Goal: Check status: Check status

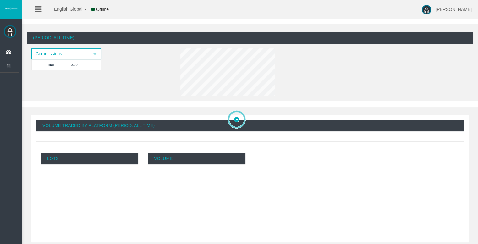
scroll to position [126, 0]
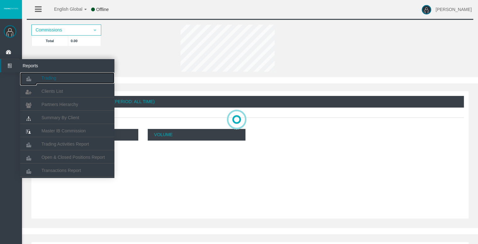
click at [49, 76] on span "Trading" at bounding box center [48, 77] width 15 height 5
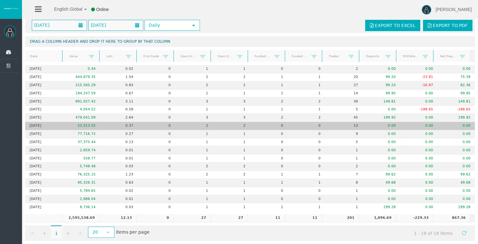
scroll to position [22, 0]
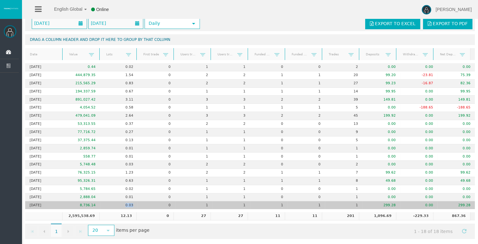
drag, startPoint x: 123, startPoint y: 203, endPoint x: 133, endPoint y: 202, distance: 10.1
click at [133, 202] on td "0.03" at bounding box center [118, 205] width 37 height 8
